Goal: Task Accomplishment & Management: Manage account settings

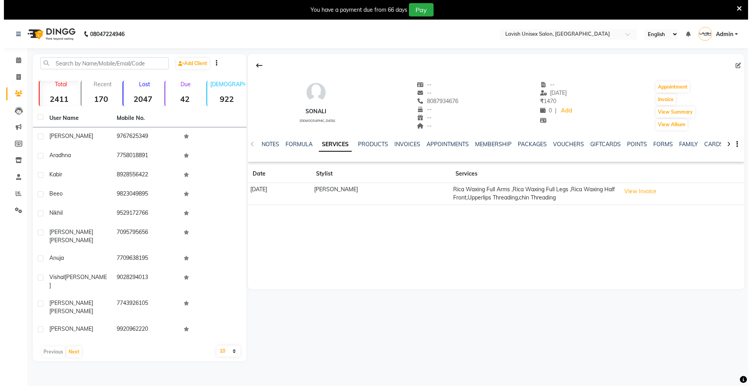
scroll to position [20, 0]
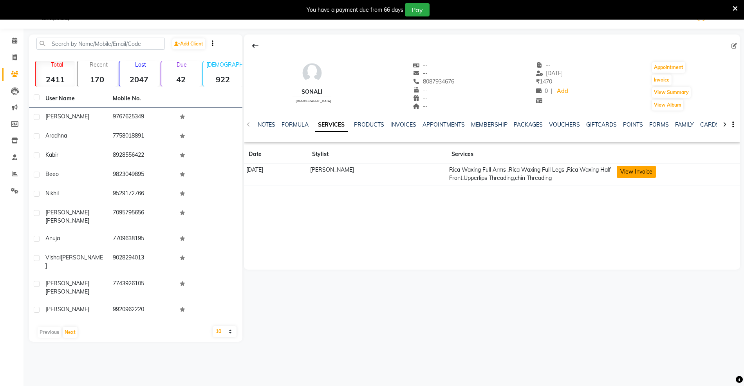
click at [631, 171] on button "View Invoice" at bounding box center [636, 172] width 39 height 12
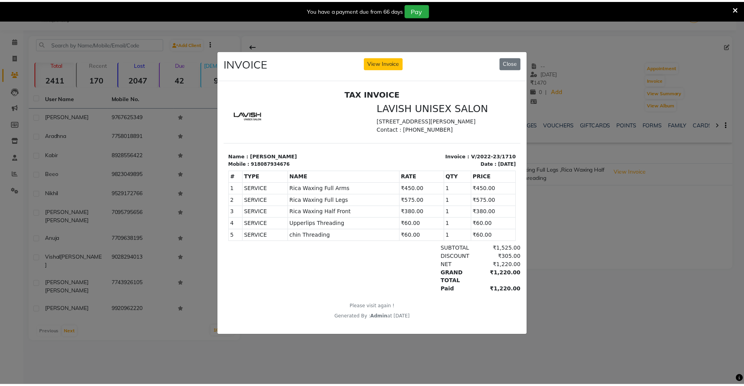
scroll to position [0, 0]
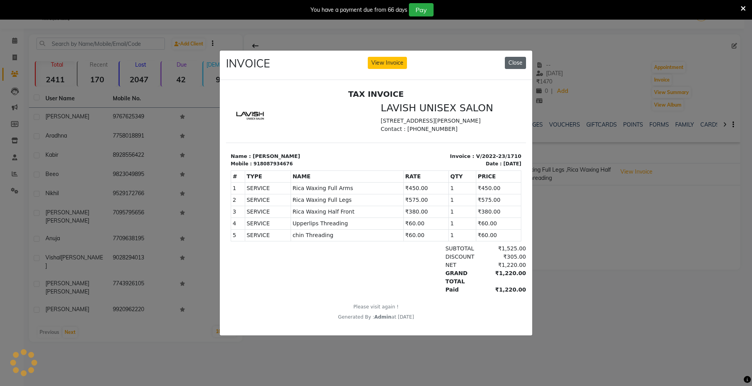
click at [514, 57] on button "Close" at bounding box center [515, 63] width 21 height 12
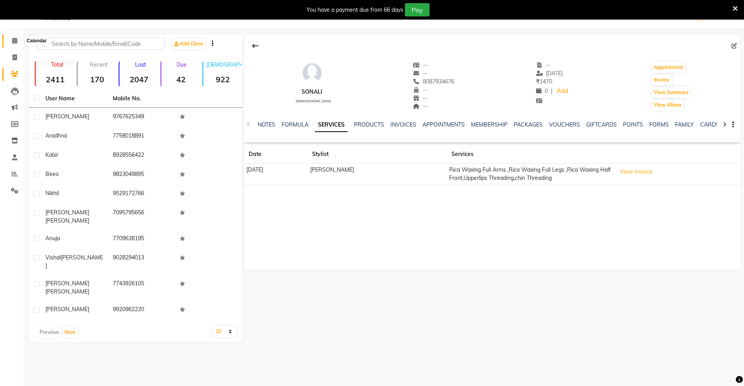
click at [13, 40] on icon at bounding box center [14, 41] width 5 height 6
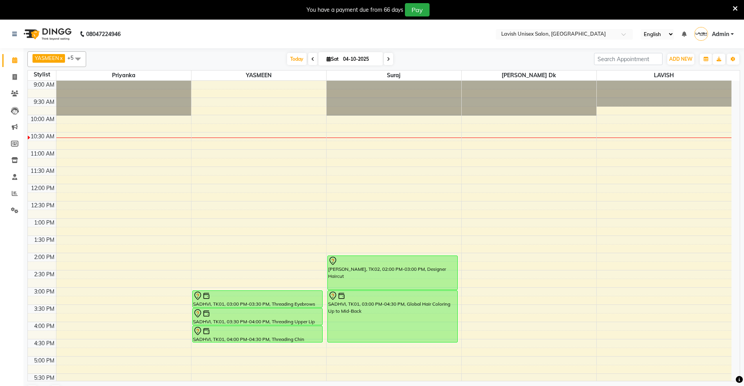
click at [735, 7] on icon at bounding box center [735, 8] width 5 height 7
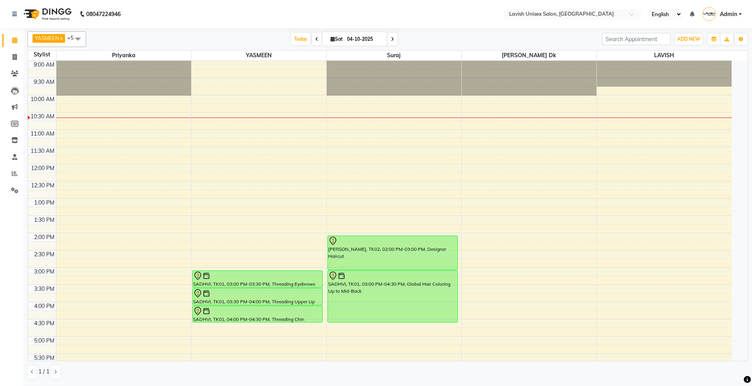
scroll to position [104, 0]
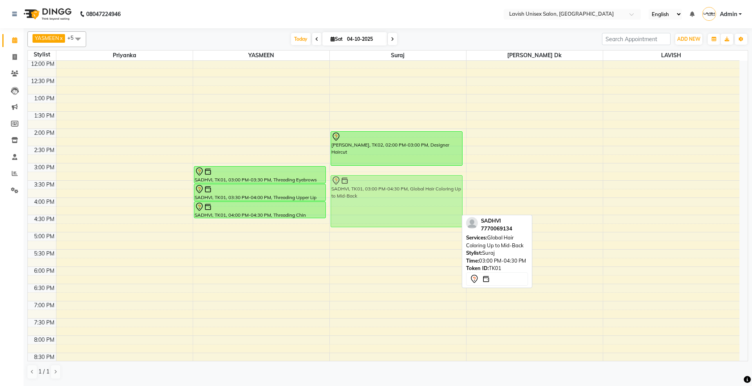
drag, startPoint x: 367, startPoint y: 184, endPoint x: 367, endPoint y: 190, distance: 5.9
click at [367, 193] on div "SONALI, TK02, 02:00 PM-03:00 PM, Designer Haircut SADHVI, TK01, 03:00 PM-04:30 …" at bounding box center [398, 198] width 136 height 482
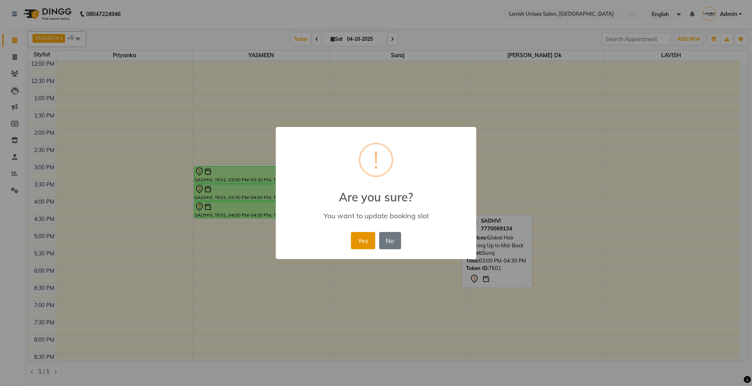
click at [360, 237] on button "Yes" at bounding box center [363, 240] width 24 height 17
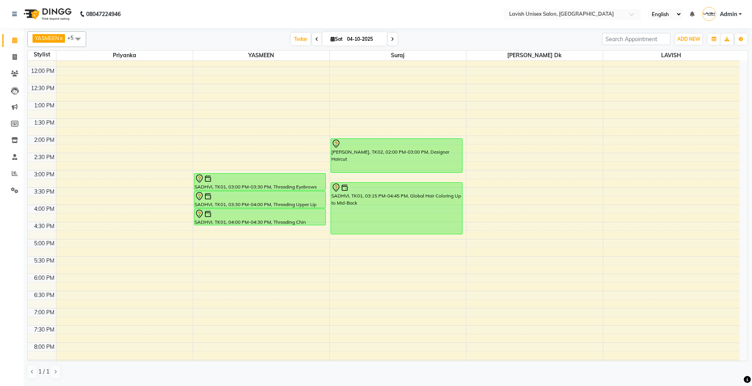
scroll to position [0, 0]
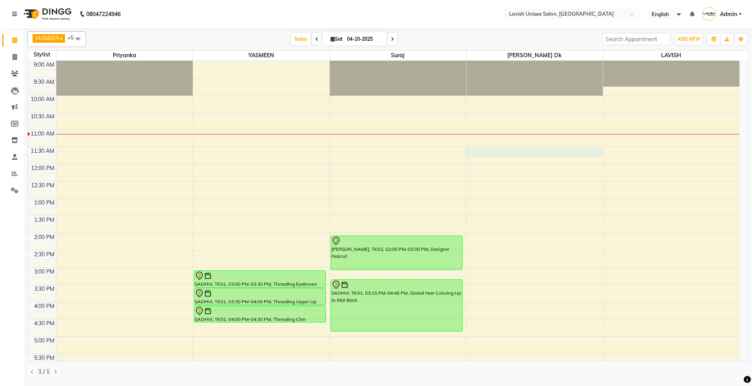
click at [503, 153] on div "9:00 AM 9:30 AM 10:00 AM 10:30 AM 11:00 AM 11:30 AM 12:00 PM 12:30 PM 1:00 PM 1…" at bounding box center [384, 302] width 712 height 482
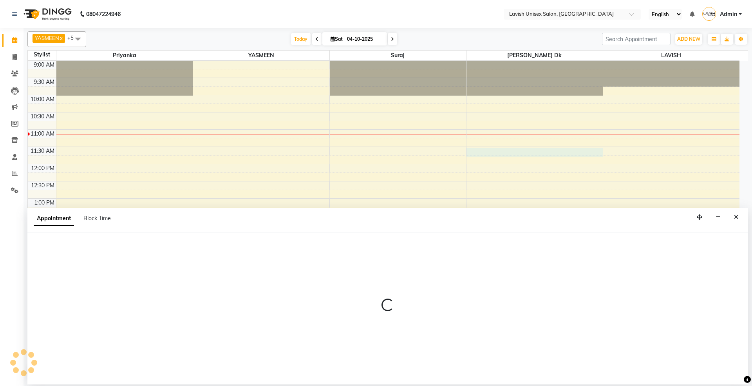
select select "53555"
select select "690"
select select "tentative"
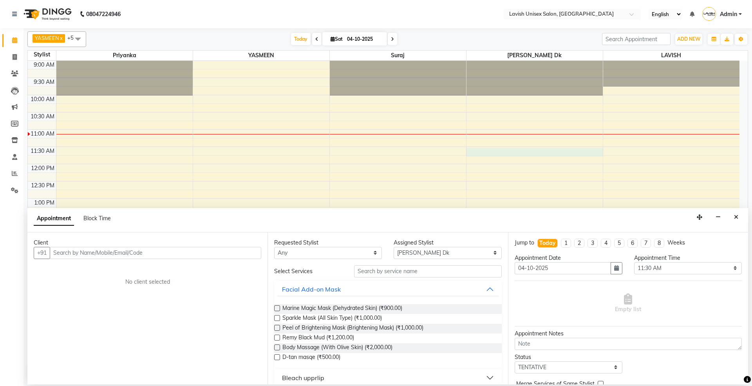
click at [80, 251] on input "text" at bounding box center [155, 253] width 211 height 12
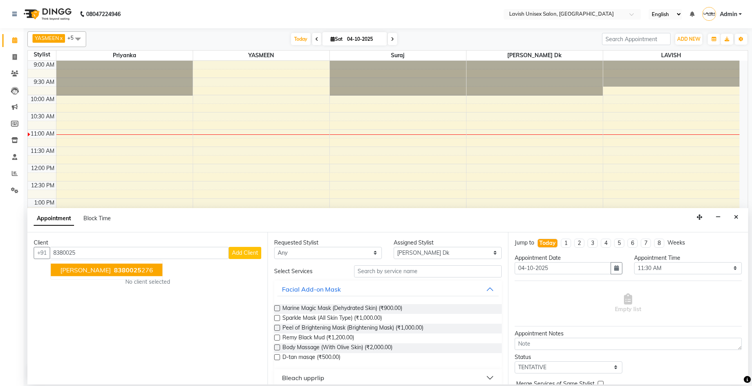
click at [87, 268] on span "mariya tribhuvan" at bounding box center [85, 270] width 51 height 8
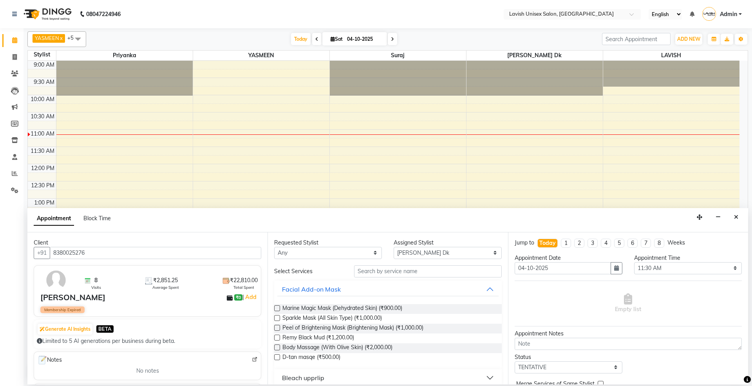
type input "8380025276"
click at [361, 256] on select "Any Dyanesh Dk LAVISH priyanka suraj YASMEEN" at bounding box center [328, 253] width 108 height 12
select select "53555"
click at [274, 247] on select "Any Dyanesh Dk LAVISH priyanka suraj YASMEEN" at bounding box center [328, 253] width 108 height 12
click at [389, 271] on input "text" at bounding box center [428, 271] width 148 height 12
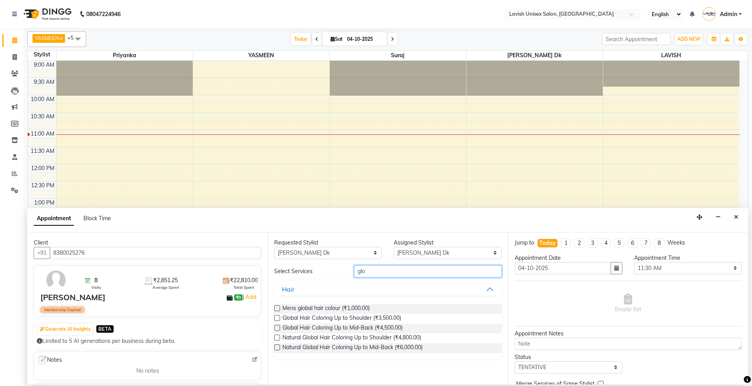
type input "glo"
click at [277, 339] on label at bounding box center [277, 337] width 6 height 6
click at [277, 339] on input "checkbox" at bounding box center [276, 338] width 5 height 5
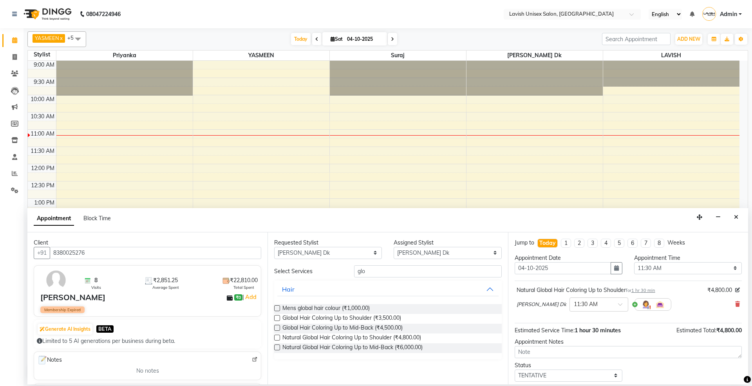
click at [277, 339] on label at bounding box center [277, 337] width 6 height 6
click at [277, 339] on input "checkbox" at bounding box center [276, 338] width 5 height 5
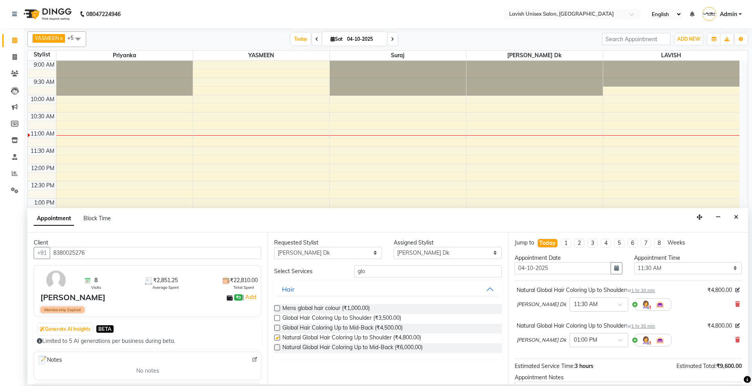
checkbox input "false"
click at [408, 267] on input "glo" at bounding box center [428, 271] width 148 height 12
type input "g"
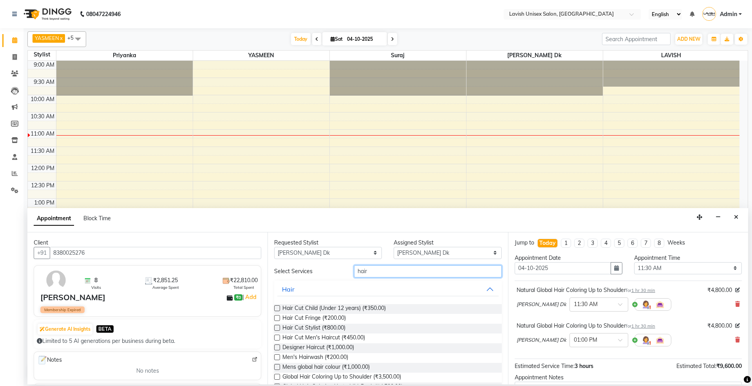
type input "hair"
click at [274, 349] on label at bounding box center [277, 347] width 6 height 6
click at [274, 349] on input "checkbox" at bounding box center [276, 347] width 5 height 5
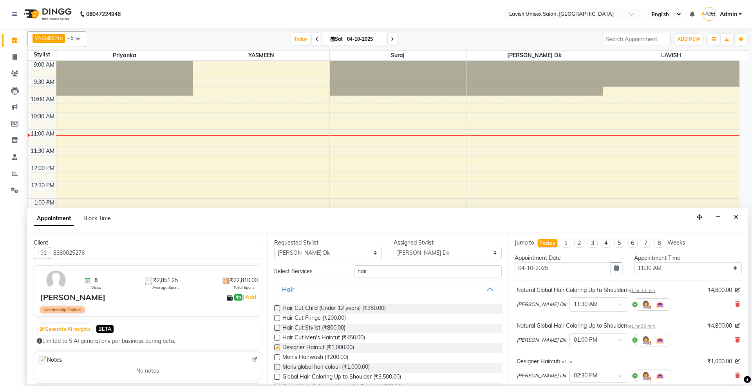
checkbox input "false"
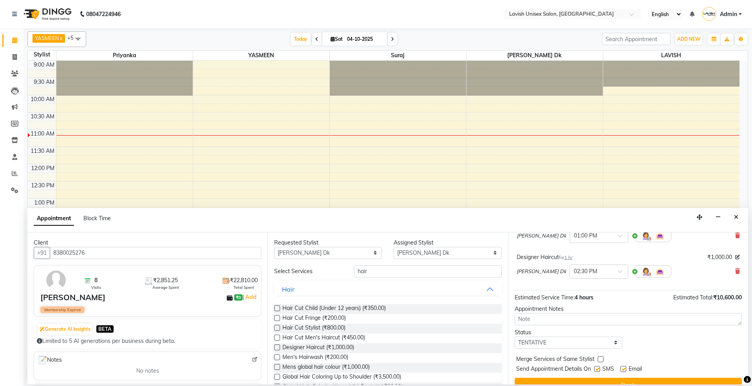
click at [597, 370] on label at bounding box center [597, 369] width 6 height 6
click at [597, 370] on input "checkbox" at bounding box center [596, 369] width 5 height 5
checkbox input "false"
click at [625, 368] on label at bounding box center [623, 369] width 6 height 6
click at [625, 368] on input "checkbox" at bounding box center [622, 369] width 5 height 5
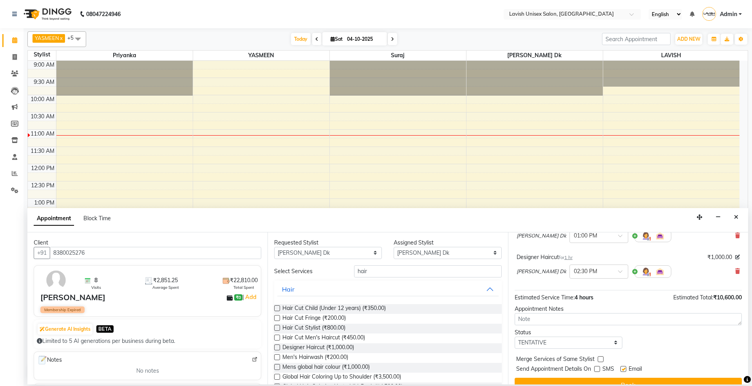
checkbox input "false"
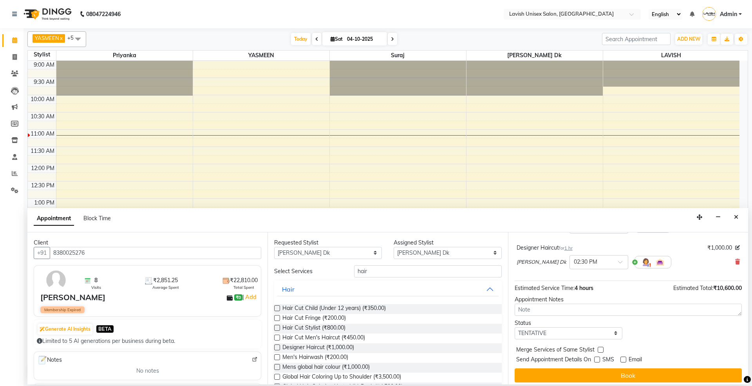
scroll to position [119, 0]
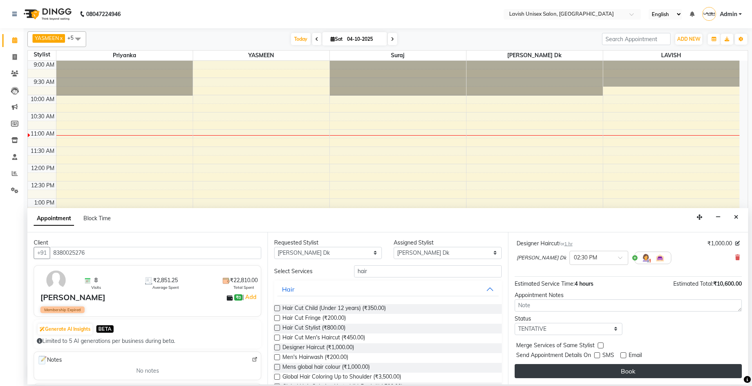
click at [634, 365] on button "Book" at bounding box center [628, 371] width 227 height 14
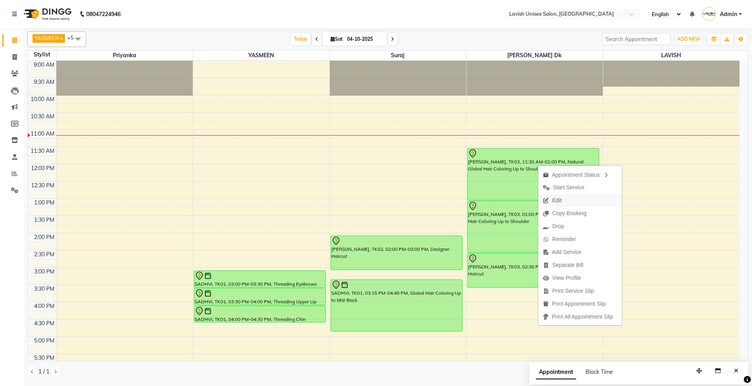
click at [563, 201] on span "Edit" at bounding box center [552, 200] width 28 height 13
select select "tentative"
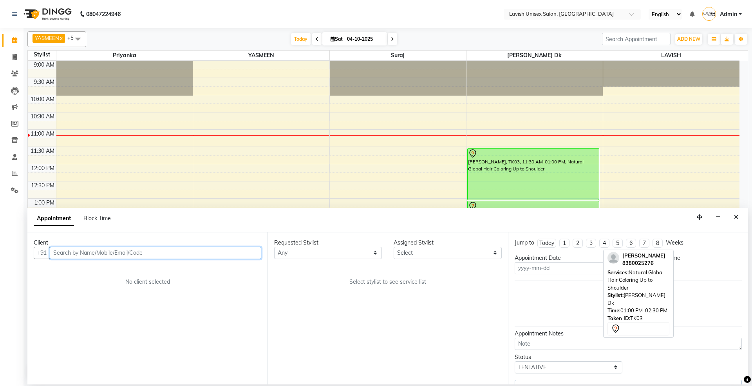
type input "04-10-2025"
select select "53555"
select select "690"
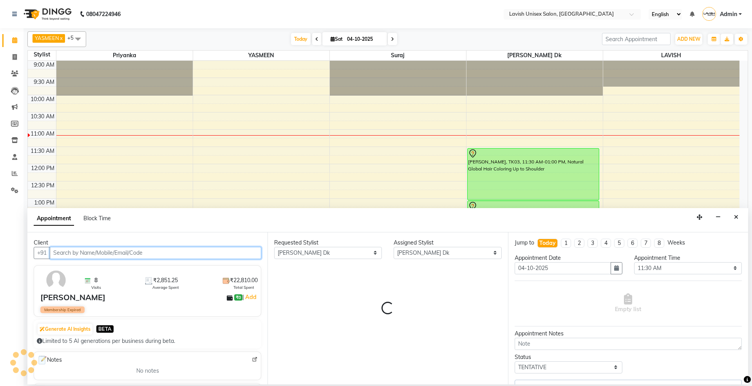
select select "500"
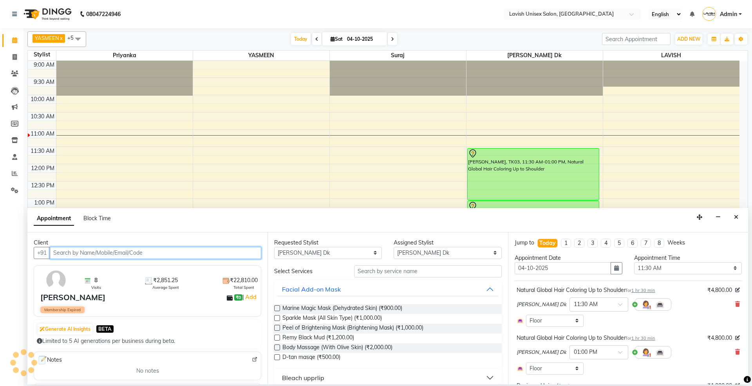
scroll to position [70, 0]
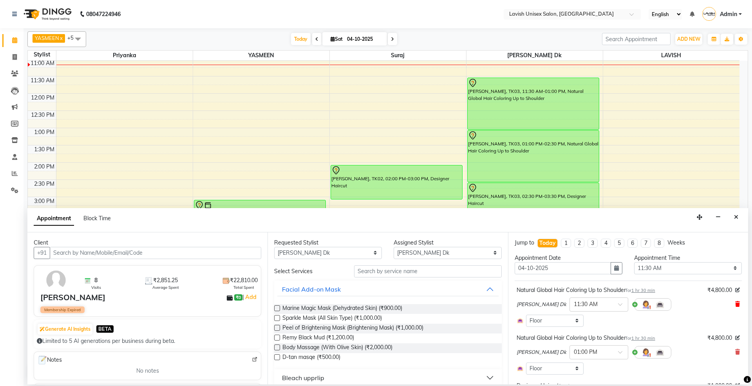
click at [735, 304] on icon at bounding box center [737, 303] width 5 height 5
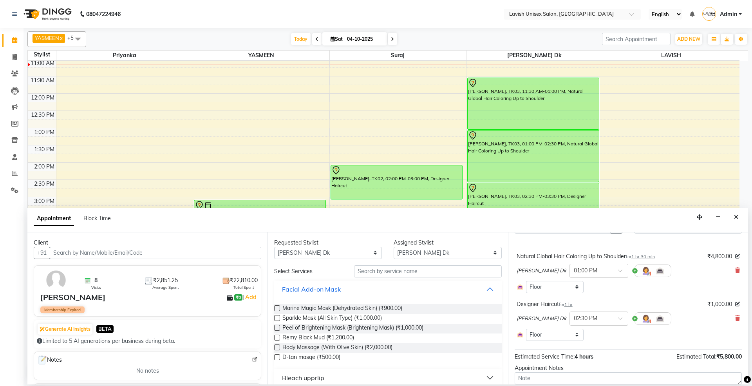
scroll to position [92, 0]
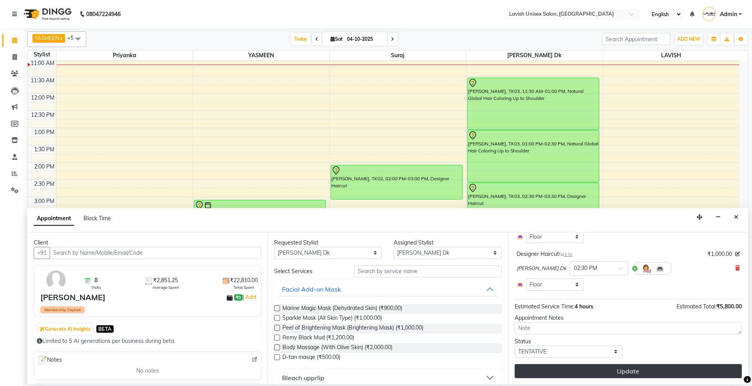
click at [620, 370] on button "Update" at bounding box center [628, 371] width 227 height 14
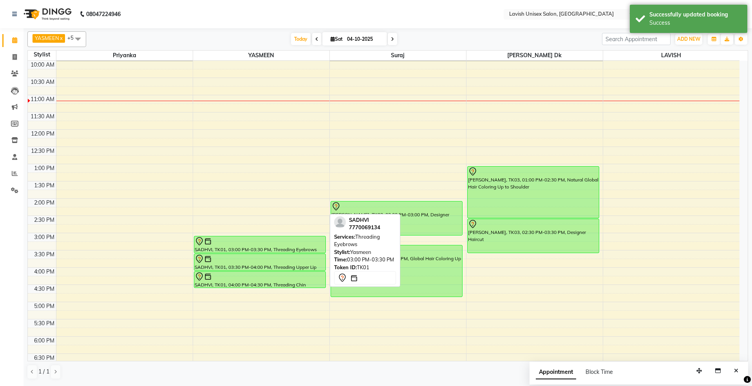
scroll to position [18, 0]
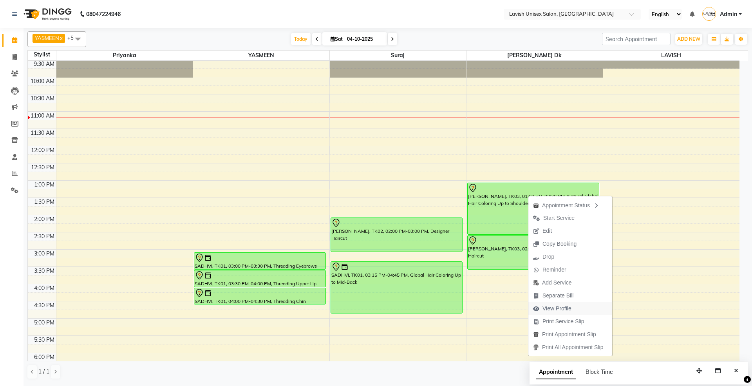
click at [561, 307] on span "View Profile" at bounding box center [556, 308] width 29 height 8
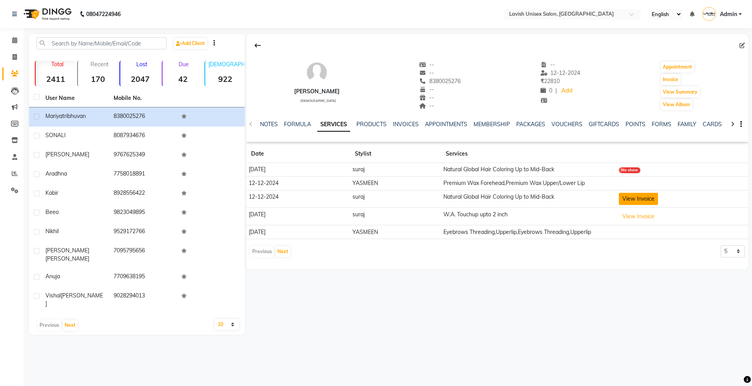
click at [648, 199] on button "View Invoice" at bounding box center [638, 199] width 39 height 12
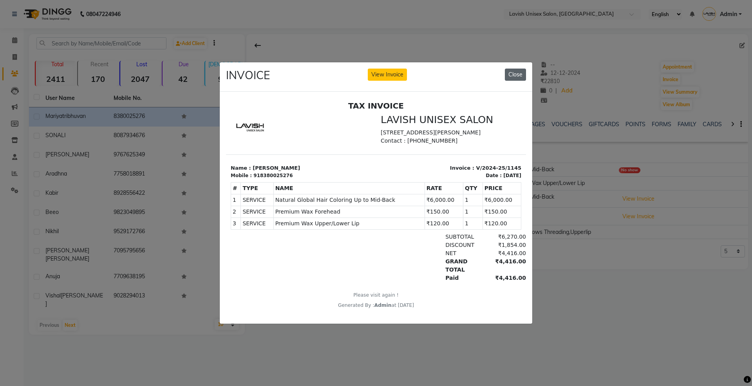
click at [514, 72] on button "Close" at bounding box center [515, 75] width 21 height 12
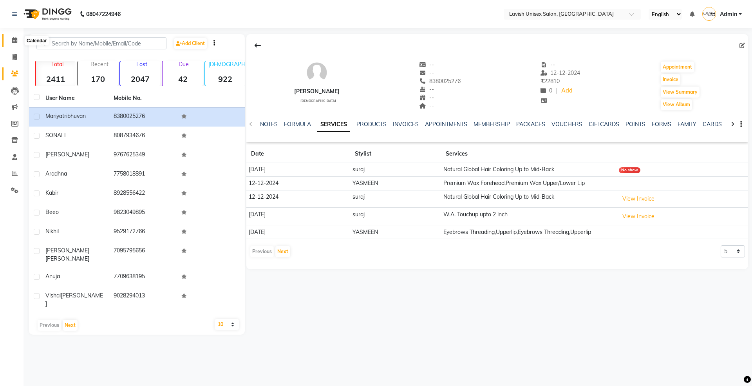
click at [14, 38] on icon at bounding box center [14, 40] width 5 height 6
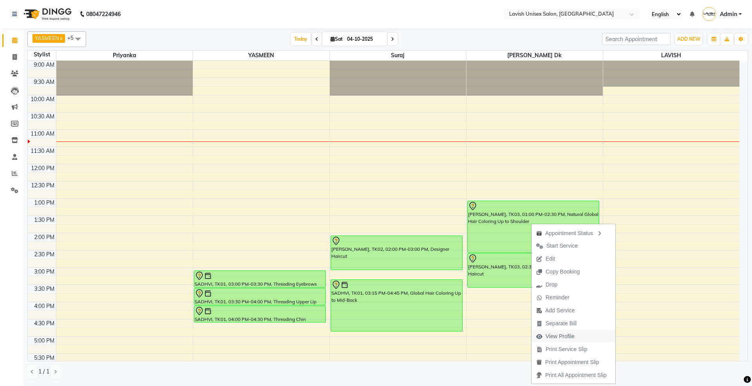
click at [560, 333] on span "View Profile" at bounding box center [560, 336] width 29 height 8
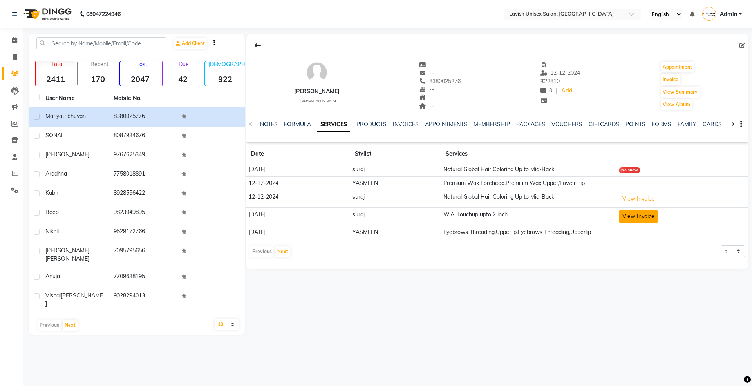
click at [638, 215] on button "View Invoice" at bounding box center [638, 216] width 39 height 12
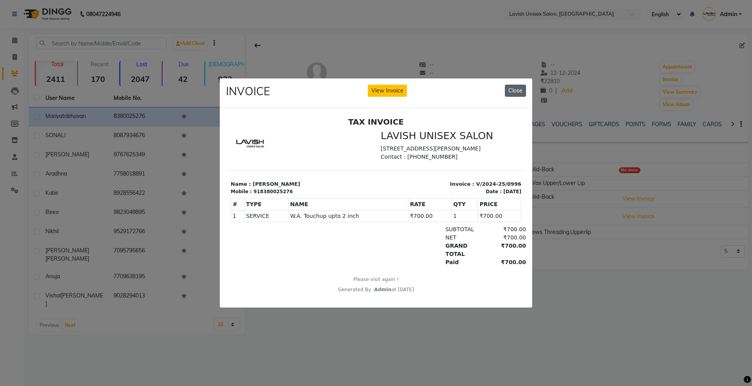
click at [512, 88] on button "Close" at bounding box center [515, 91] width 21 height 12
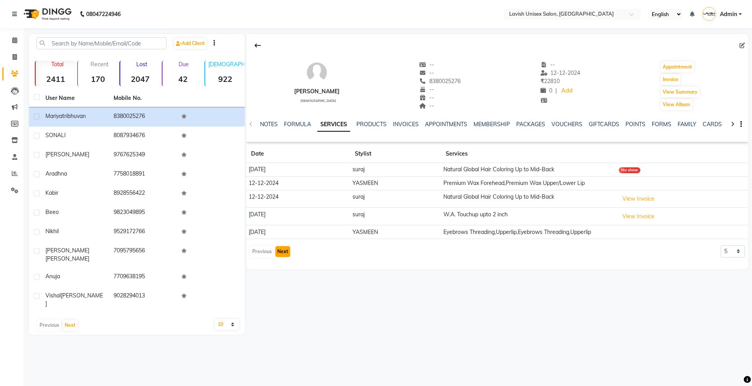
click at [282, 254] on button "Next" at bounding box center [282, 251] width 15 height 11
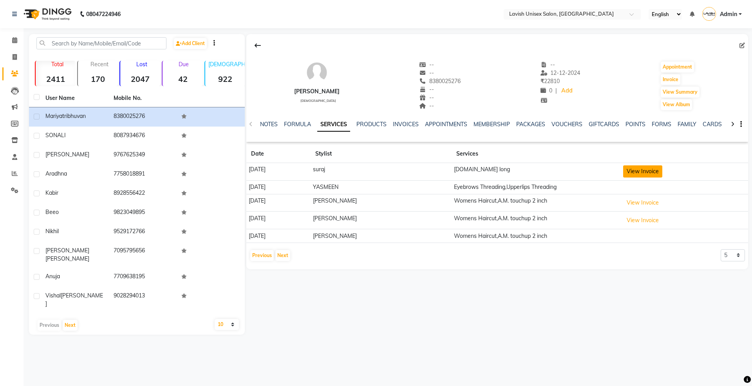
click at [628, 170] on button "View Invoice" at bounding box center [642, 171] width 39 height 12
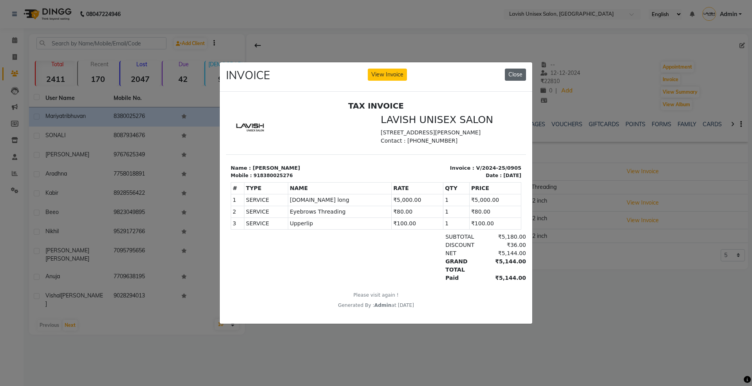
click at [519, 71] on button "Close" at bounding box center [515, 75] width 21 height 12
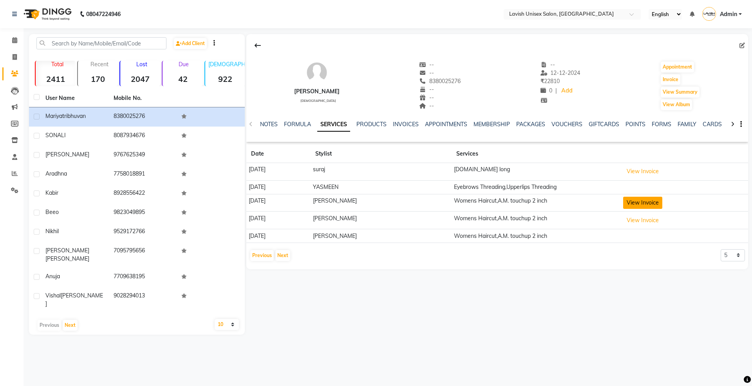
click at [633, 202] on button "View Invoice" at bounding box center [642, 203] width 39 height 12
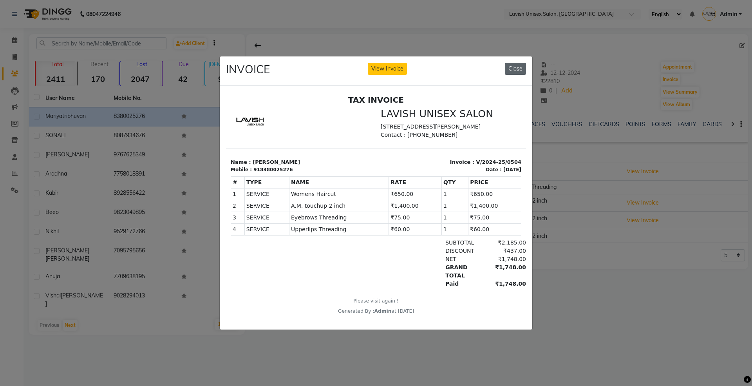
click at [519, 66] on button "Close" at bounding box center [515, 69] width 21 height 12
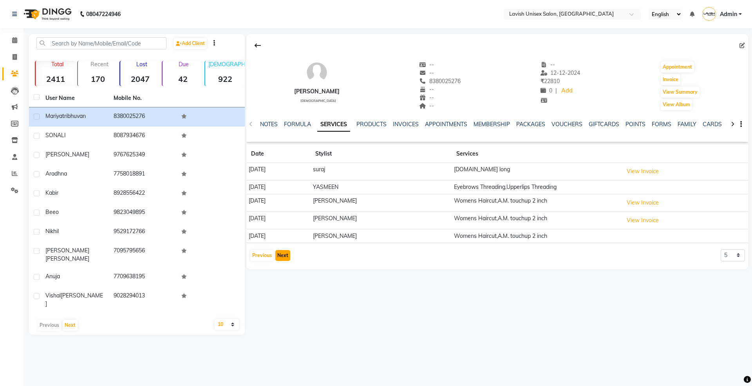
click at [284, 259] on button "Next" at bounding box center [282, 255] width 15 height 11
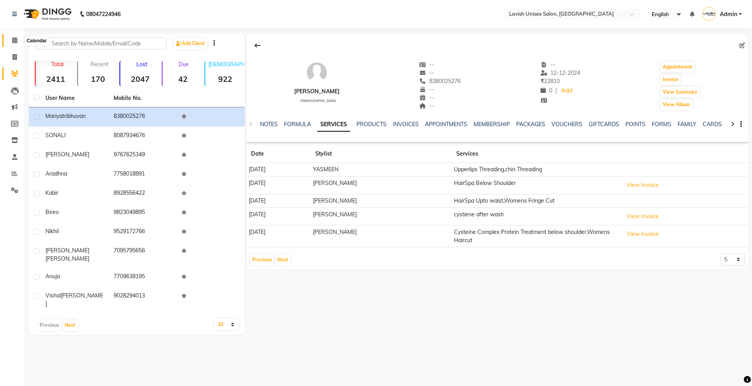
click at [12, 38] on icon at bounding box center [14, 40] width 5 height 6
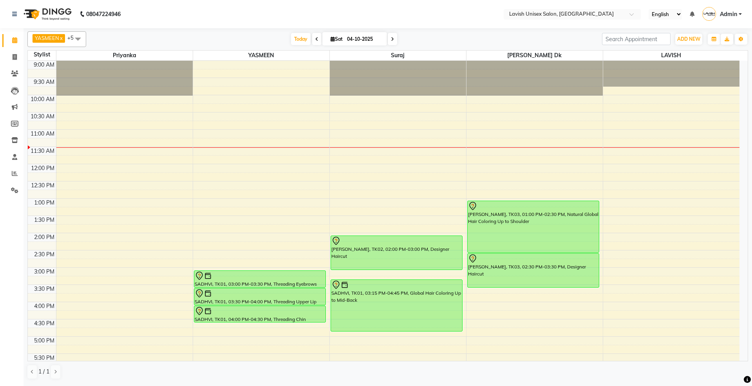
click at [296, 41] on span "Today" at bounding box center [301, 39] width 20 height 12
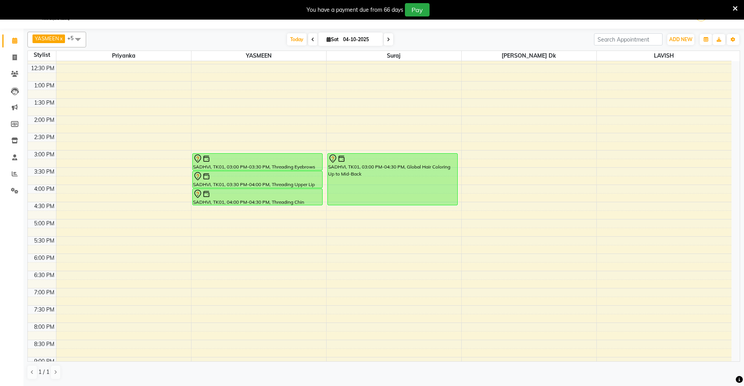
scroll to position [52, 0]
